Goal: Learn about a topic

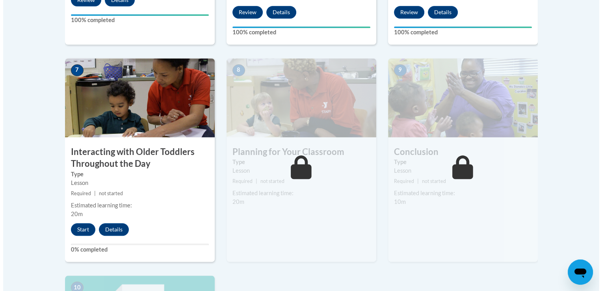
scroll to position [642, 0]
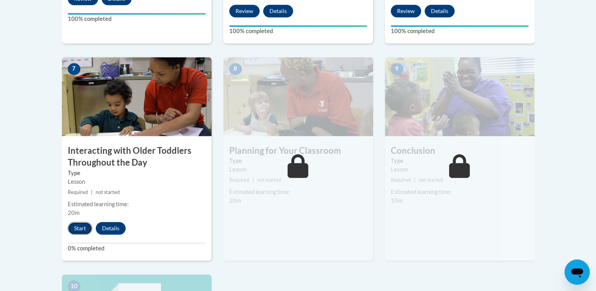
click at [80, 222] on button "Start" at bounding box center [80, 228] width 24 height 13
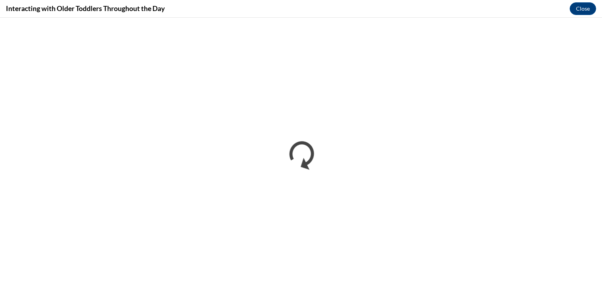
scroll to position [0, 0]
